Goal: Task Accomplishment & Management: Use online tool/utility

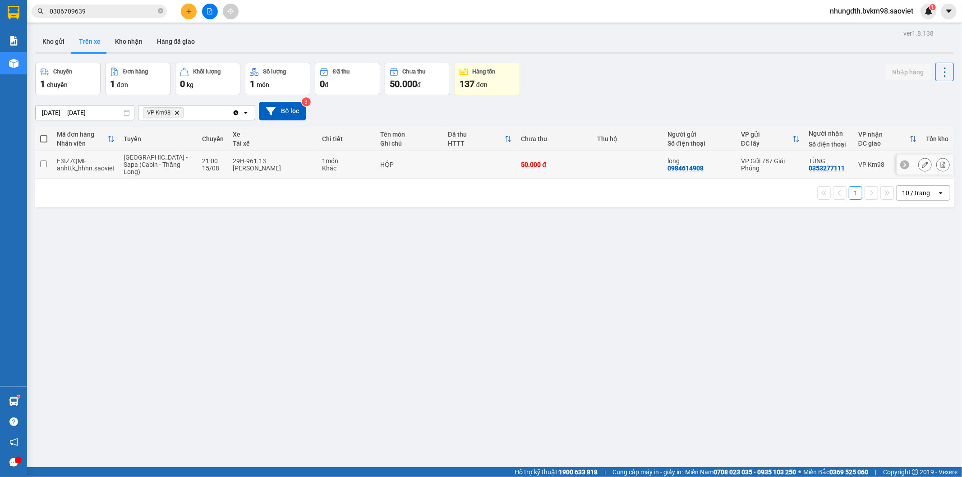
click at [235, 170] on div "[PERSON_NAME]" at bounding box center [273, 168] width 81 height 7
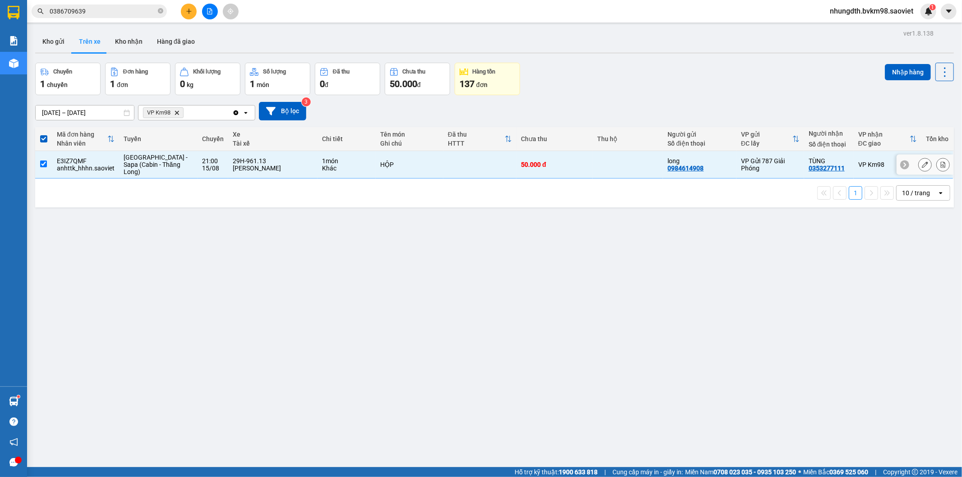
click at [236, 170] on div "[PERSON_NAME]" at bounding box center [273, 168] width 81 height 7
checkbox input "false"
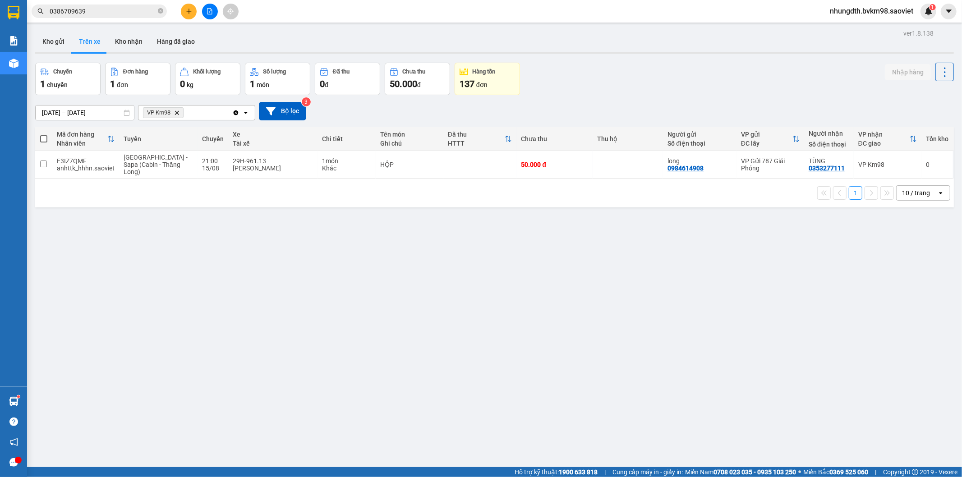
click at [206, 10] on button at bounding box center [210, 12] width 16 height 16
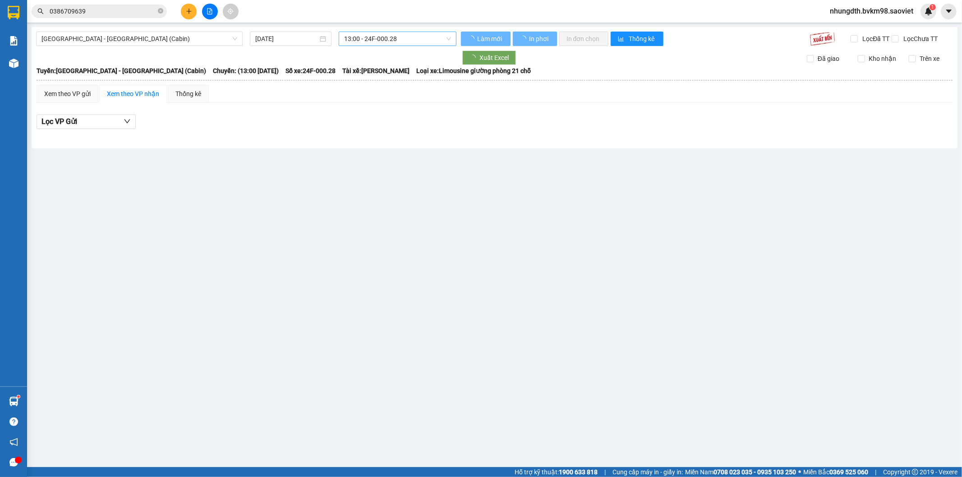
click at [402, 41] on span "13:00 - 24F-000.28" at bounding box center [397, 39] width 106 height 14
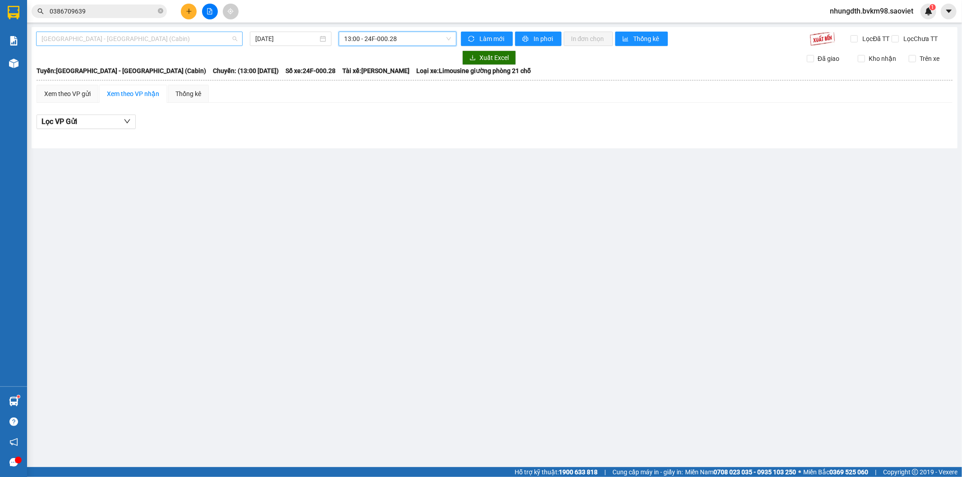
click at [169, 38] on span "[GEOGRAPHIC_DATA] - [GEOGRAPHIC_DATA] (Cabin)" at bounding box center [140, 39] width 196 height 14
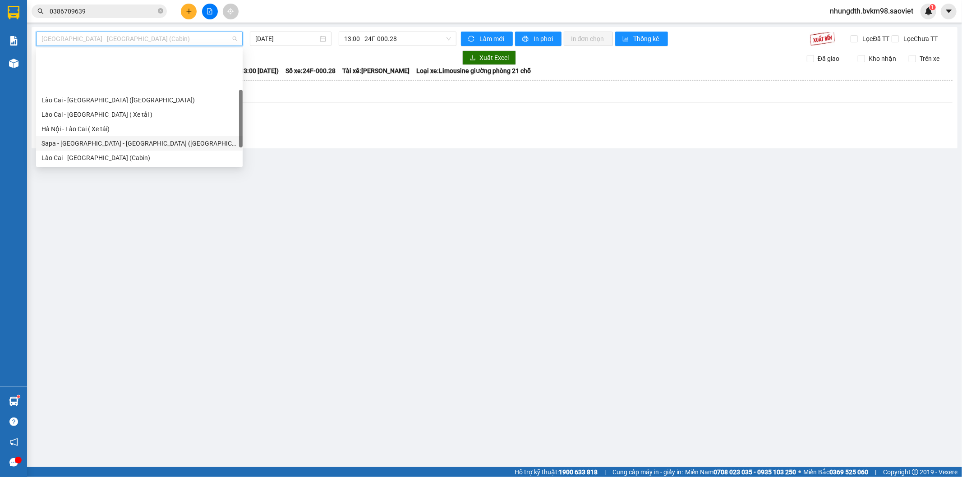
scroll to position [72, 0]
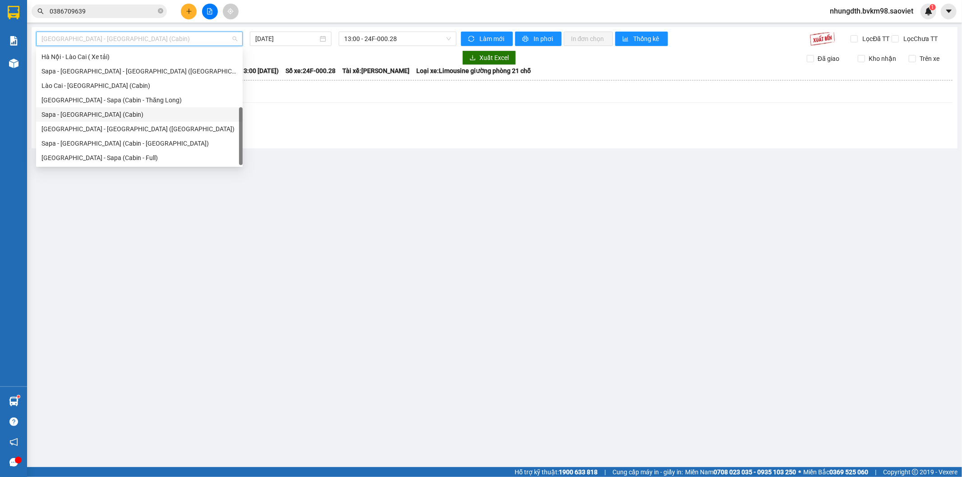
click at [115, 113] on div "Sapa - [GEOGRAPHIC_DATA] (Cabin)" at bounding box center [140, 115] width 196 height 10
type input "[DATE]"
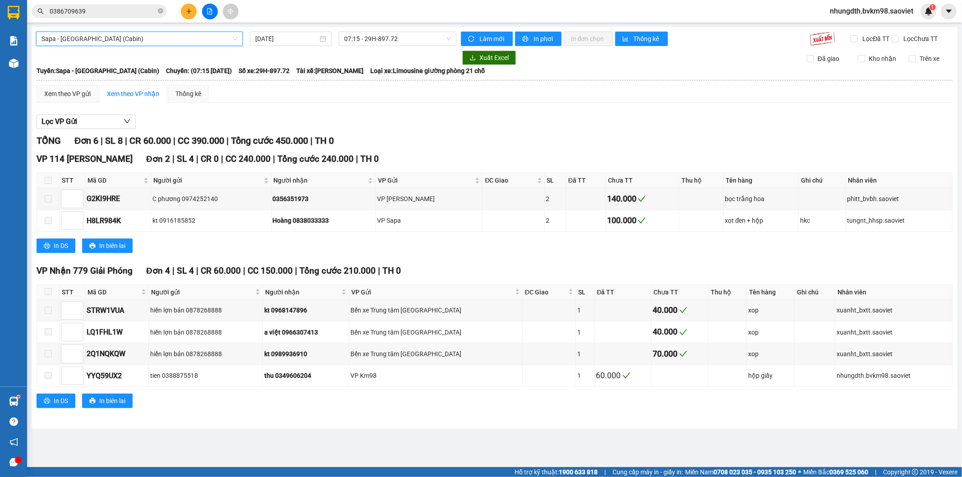
click at [405, 47] on div "Sapa - [GEOGRAPHIC_DATA] (Cabin) Sapa - [GEOGRAPHIC_DATA] ([GEOGRAPHIC_DATA]) […" at bounding box center [495, 228] width 926 height 402
click at [415, 41] on span "07:15 - 29H-897.72" at bounding box center [397, 39] width 106 height 14
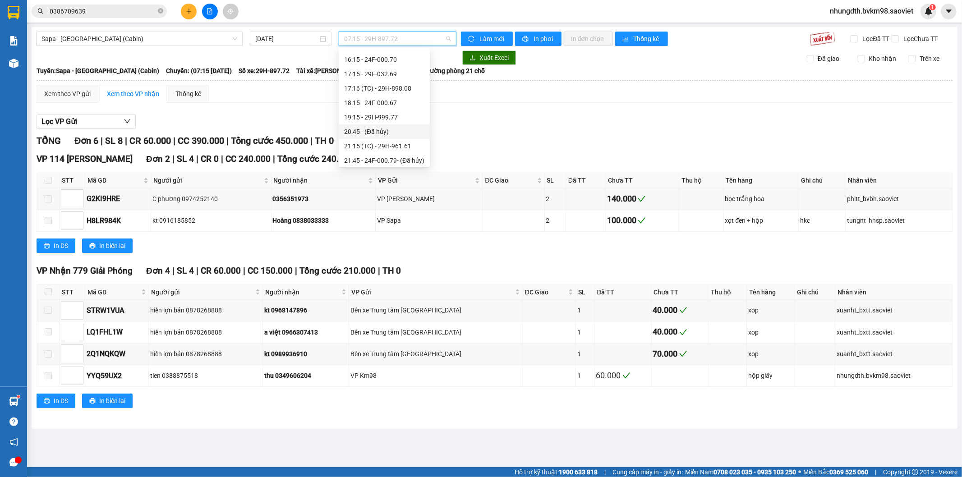
scroll to position [351, 0]
click at [396, 93] on div "21:15 (TC) - 29H-961.61" at bounding box center [384, 96] width 80 height 10
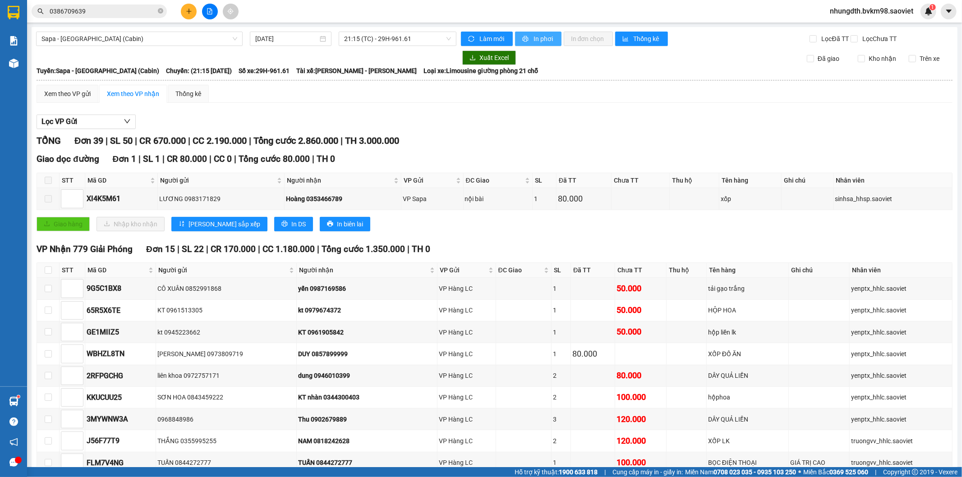
click at [534, 35] on span "In phơi" at bounding box center [544, 39] width 21 height 10
